Goal: Use online tool/utility: Utilize a website feature to perform a specific function

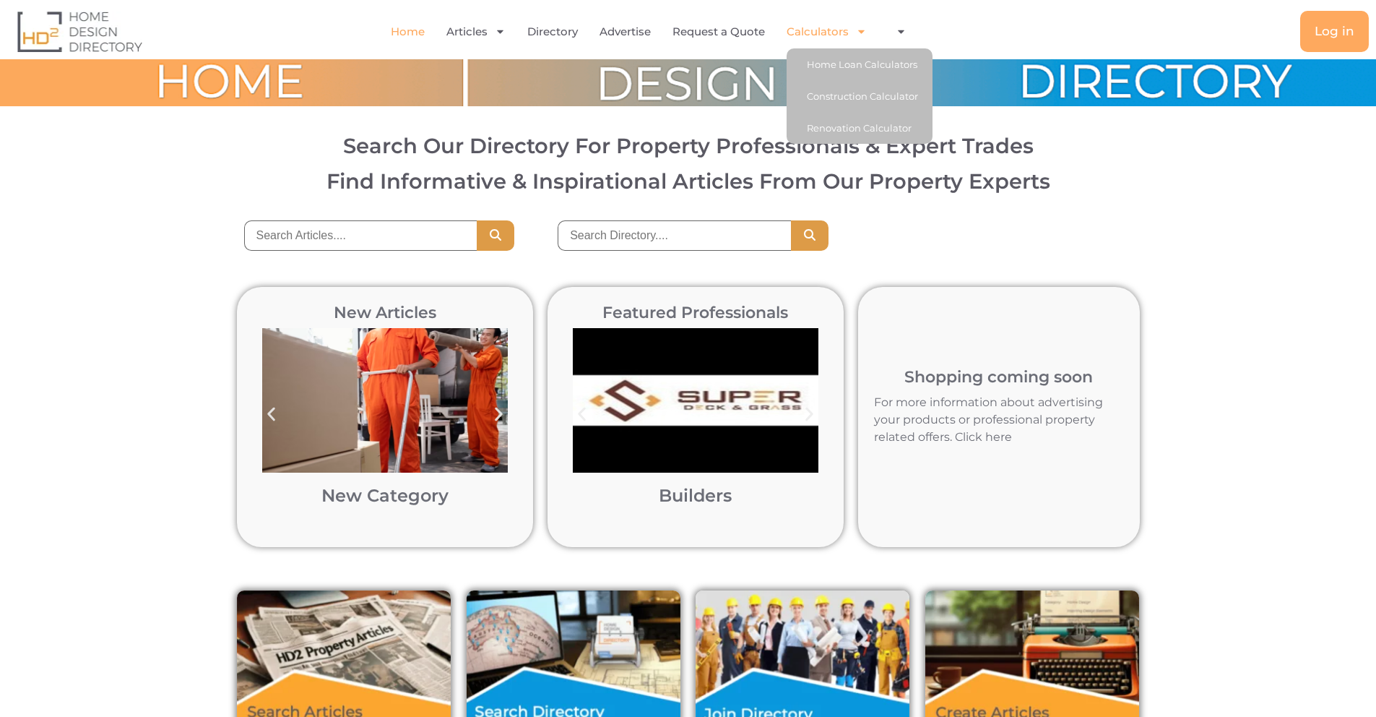
click at [862, 30] on icon "Menu" at bounding box center [861, 32] width 7 height 4
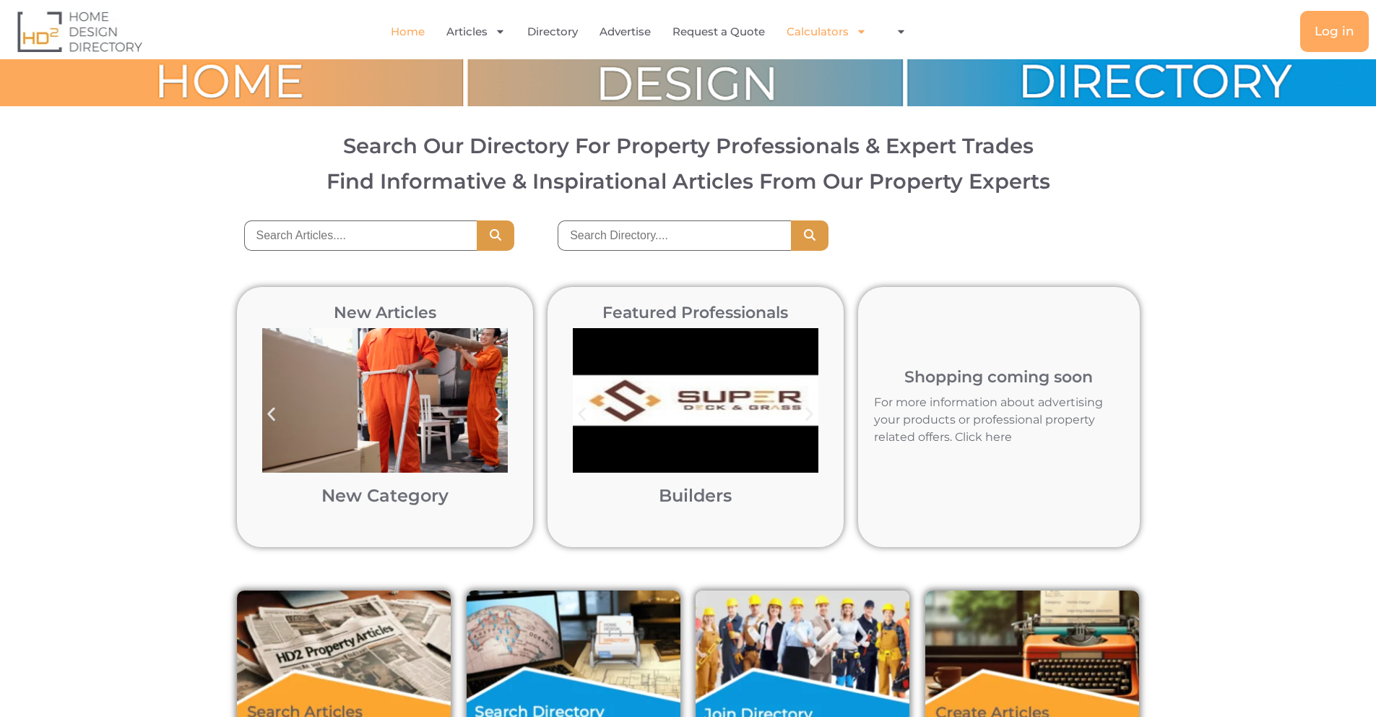
click at [862, 30] on icon "Menu" at bounding box center [861, 32] width 7 height 4
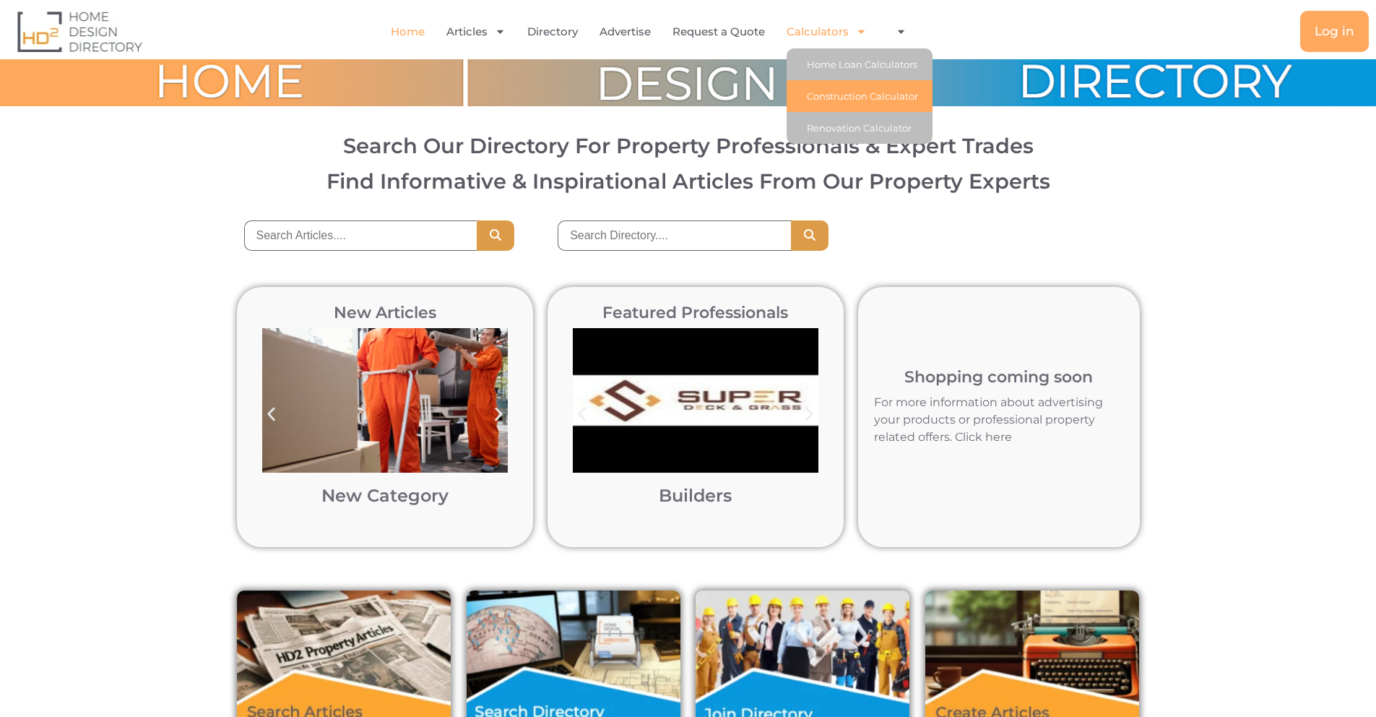
click at [857, 100] on link "Construction Calculator" at bounding box center [860, 96] width 146 height 32
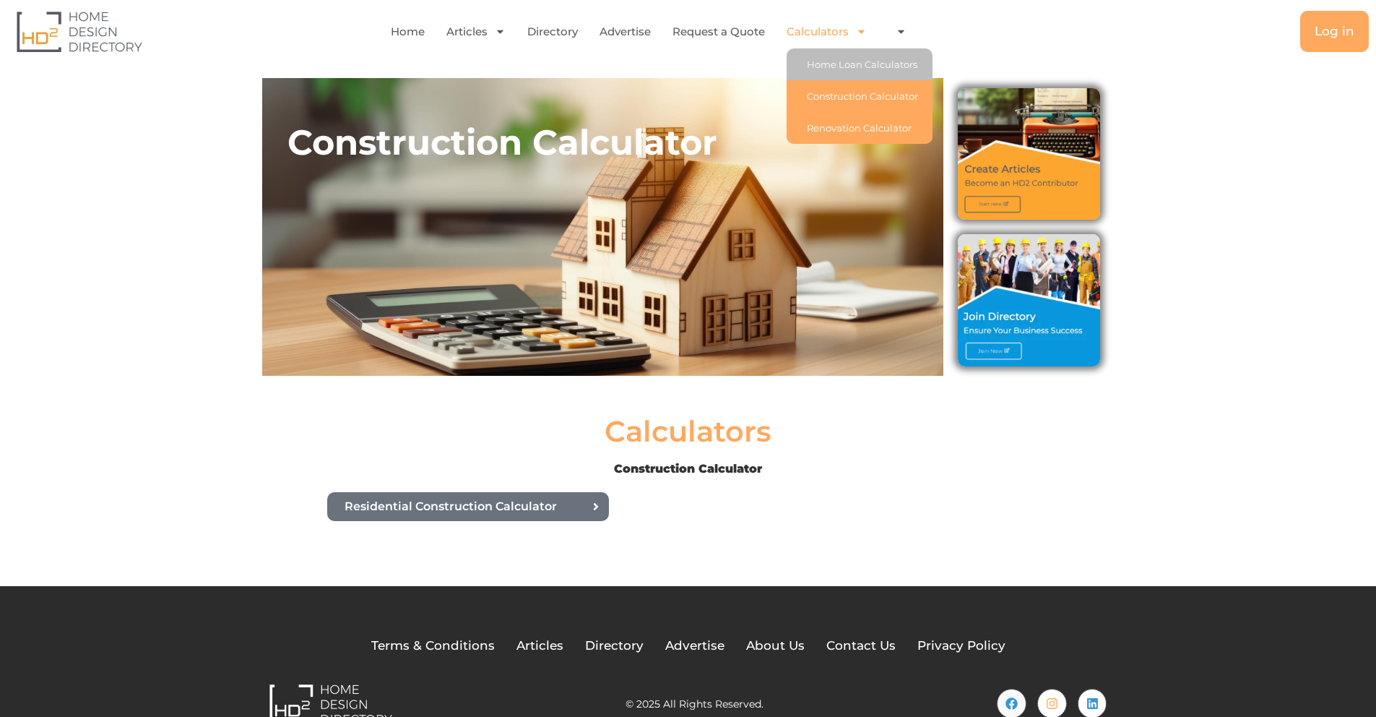
click at [846, 126] on link "Renovation Calculator" at bounding box center [860, 128] width 146 height 32
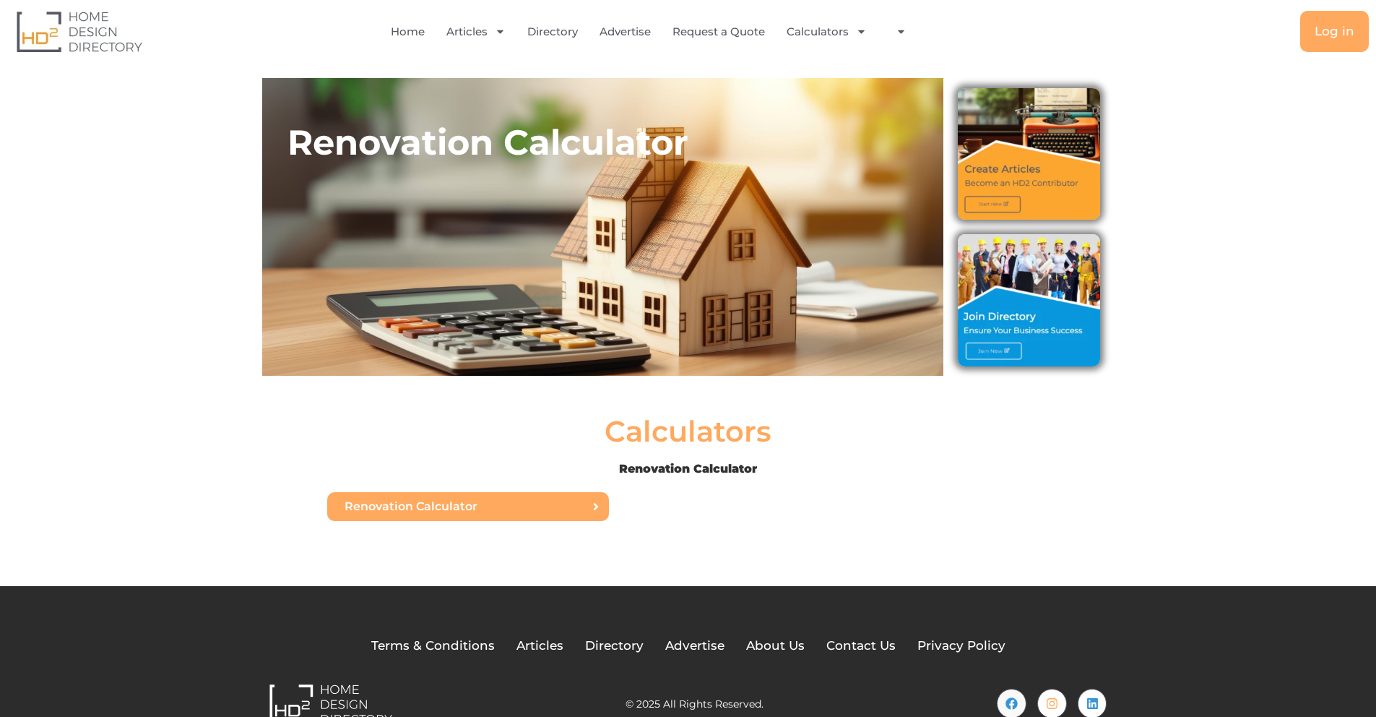
click at [447, 509] on span "Renovation Calculator" at bounding box center [411, 507] width 133 height 12
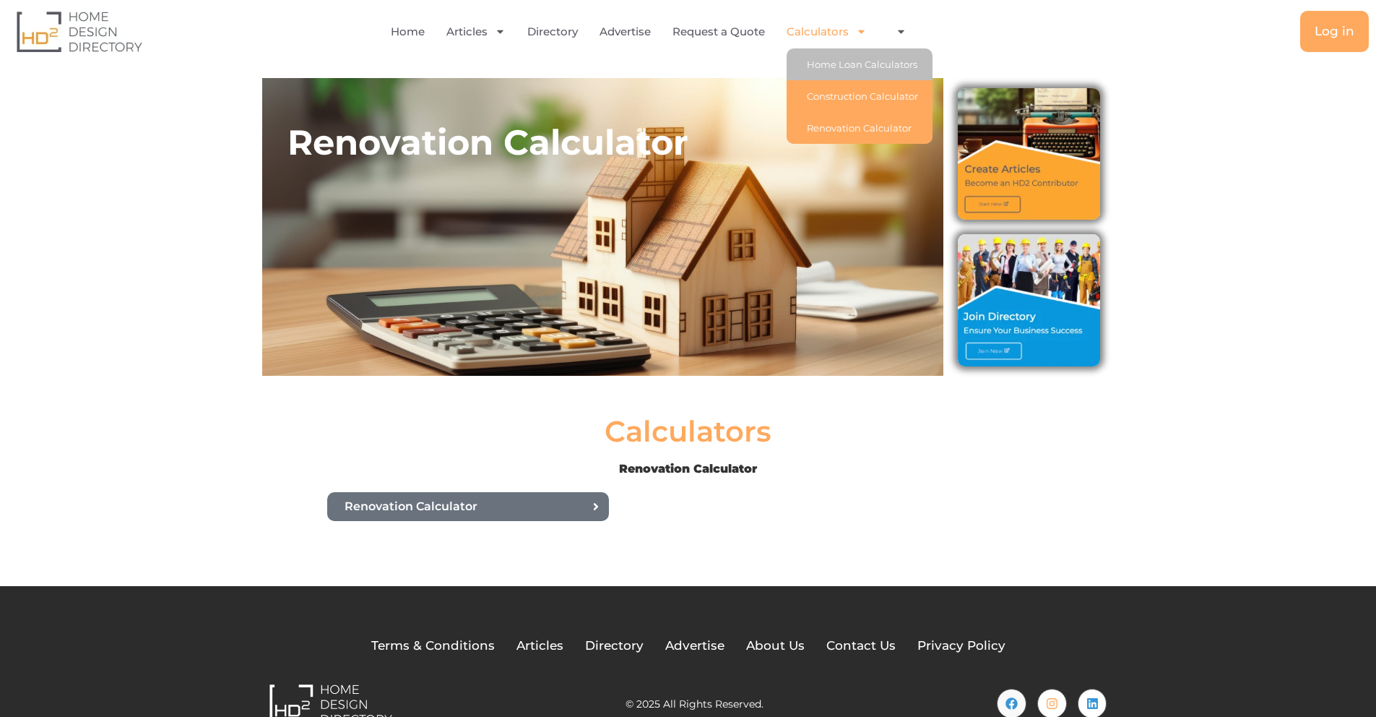
click at [836, 95] on link "Construction Calculator" at bounding box center [860, 96] width 146 height 32
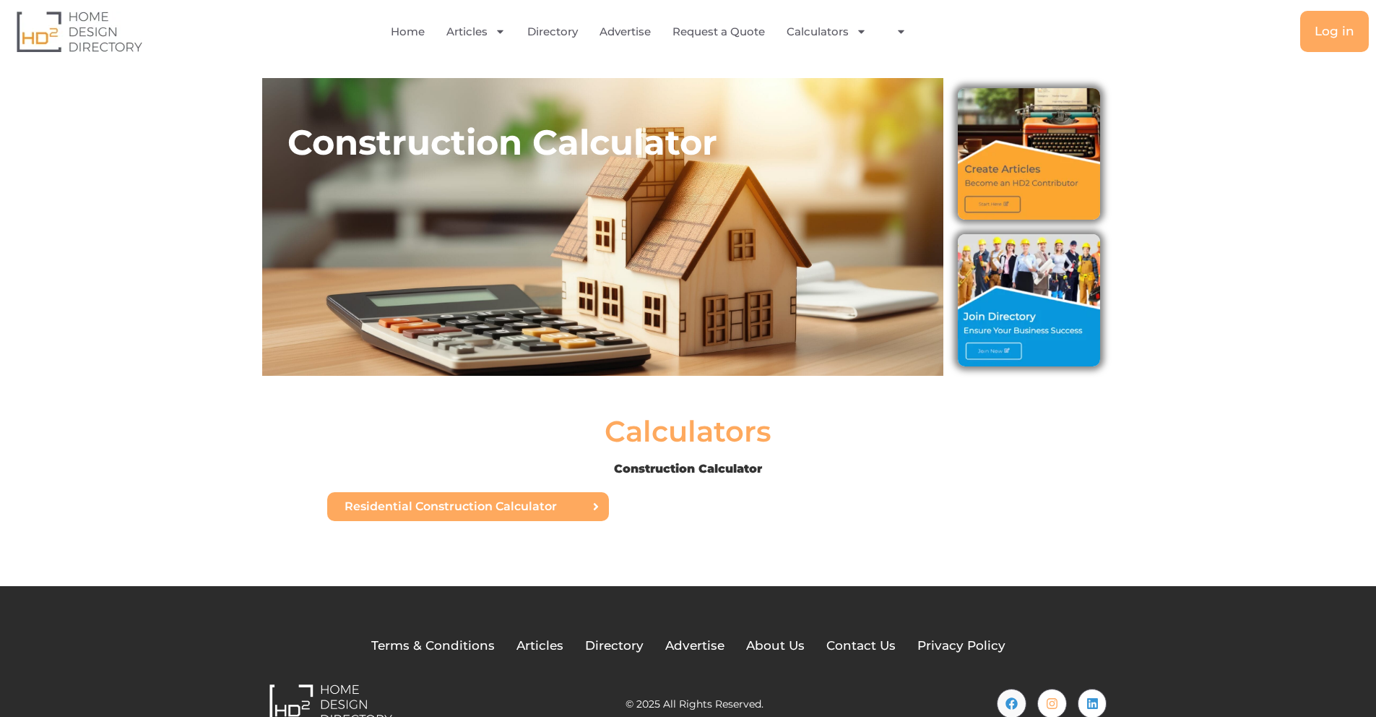
click at [523, 507] on span "Residential Construction Calculator" at bounding box center [451, 507] width 212 height 12
